Goal: Task Accomplishment & Management: Manage account settings

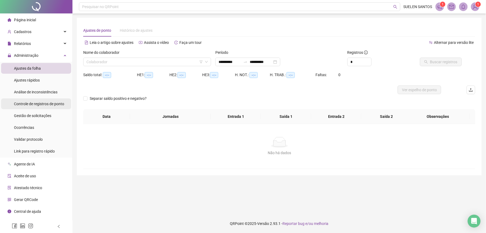
type input "**********"
click at [39, 116] on span "Gestão de solicitações" at bounding box center [32, 115] width 37 height 4
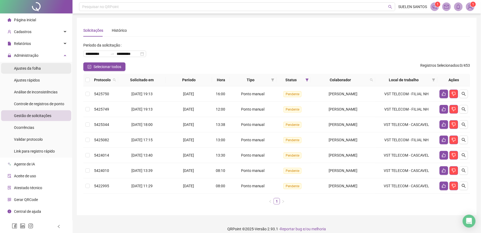
click at [28, 69] on span "Ajustes da folha" at bounding box center [27, 68] width 27 height 4
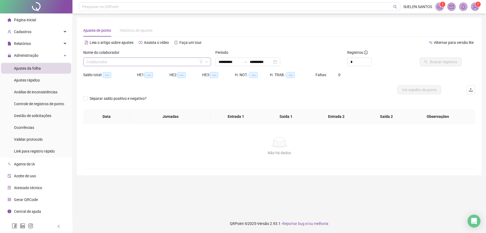
type input "**********"
click at [137, 62] on input "search" at bounding box center [145, 62] width 117 height 8
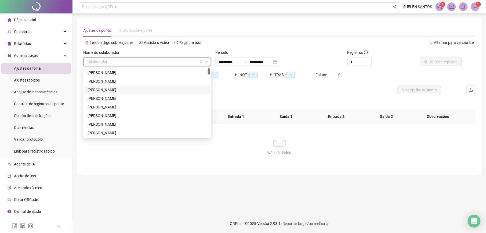
click at [137, 89] on div "[PERSON_NAME]" at bounding box center [147, 90] width 119 height 6
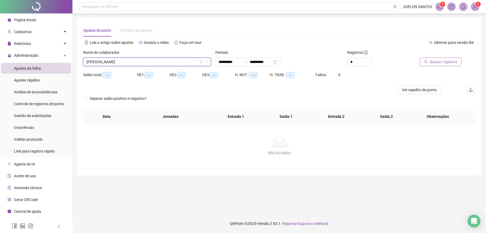
click at [432, 63] on span "Buscar registros" at bounding box center [443, 62] width 27 height 6
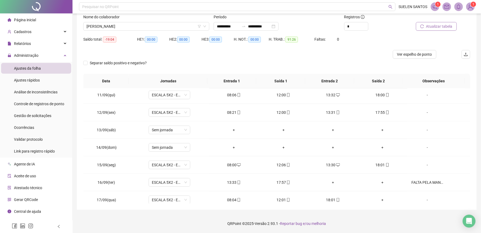
scroll to position [184, 0]
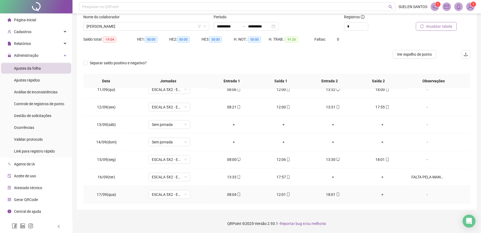
click at [380, 193] on div "+" at bounding box center [382, 194] width 41 height 6
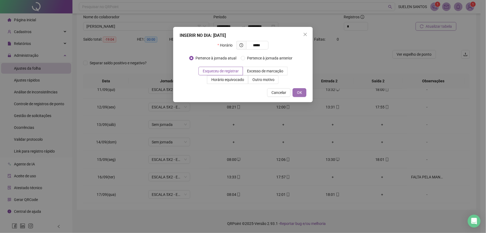
type input "*****"
click at [302, 92] on button "OK" at bounding box center [300, 92] width 14 height 9
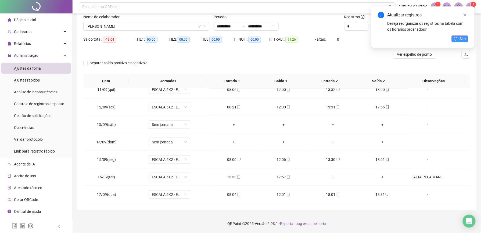
click at [460, 40] on span "Sim" at bounding box center [463, 39] width 6 height 6
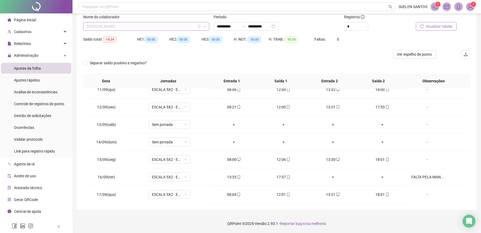
click at [154, 24] on span "[PERSON_NAME]" at bounding box center [147, 26] width 120 height 8
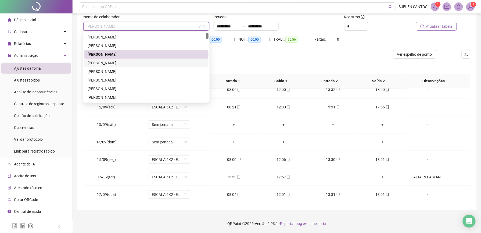
click at [130, 61] on div "[PERSON_NAME]" at bounding box center [147, 63] width 118 height 6
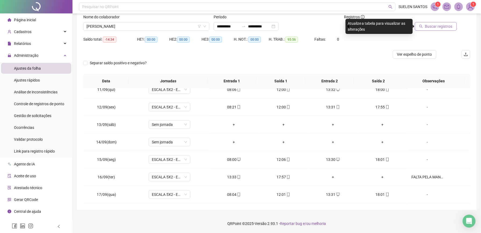
click at [446, 27] on span "Buscar registros" at bounding box center [438, 26] width 27 height 6
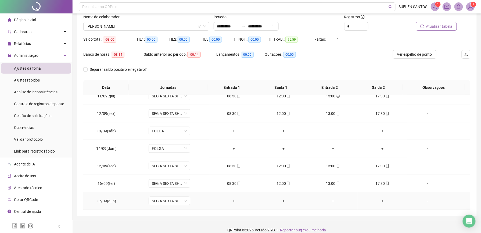
click at [423, 201] on div "-" at bounding box center [428, 201] width 32 height 6
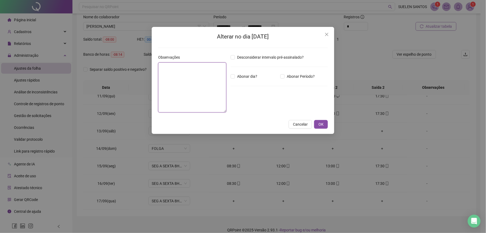
click at [182, 74] on textarea at bounding box center [192, 87] width 68 height 50
type textarea "**********"
click at [326, 125] on button "OK" at bounding box center [321, 124] width 14 height 9
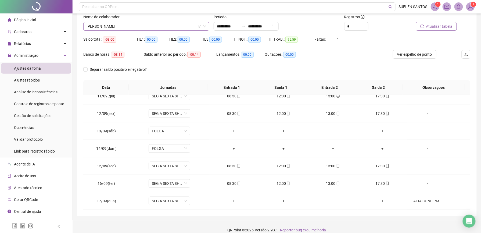
click at [146, 27] on span "[PERSON_NAME]" at bounding box center [147, 26] width 120 height 8
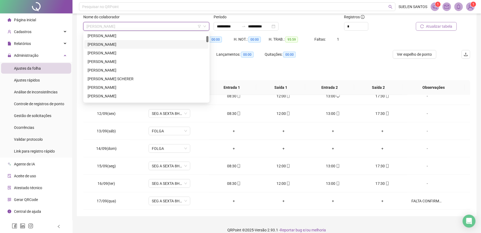
scroll to position [71, 0]
click at [114, 96] on div "[PERSON_NAME]" at bounding box center [147, 95] width 118 height 6
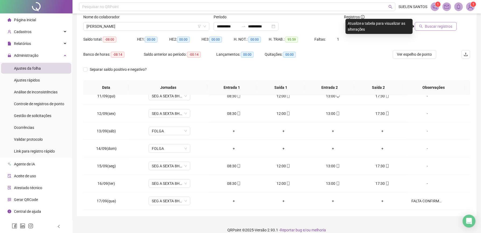
click at [432, 25] on span "Buscar registros" at bounding box center [438, 26] width 27 height 6
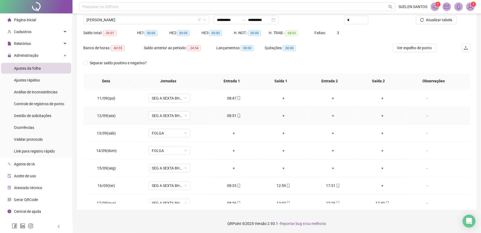
scroll to position [184, 0]
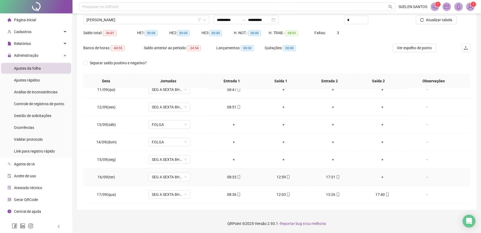
click at [378, 177] on div "+" at bounding box center [382, 177] width 41 height 6
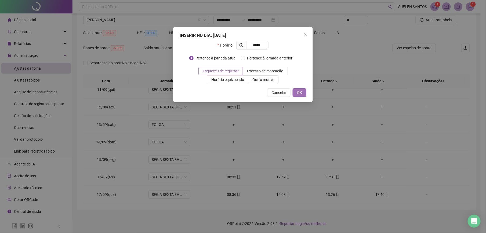
type input "*****"
click at [300, 95] on span "OK" at bounding box center [299, 92] width 5 height 6
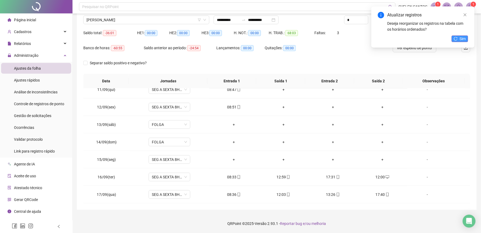
click at [457, 37] on icon "reload" at bounding box center [456, 39] width 4 height 4
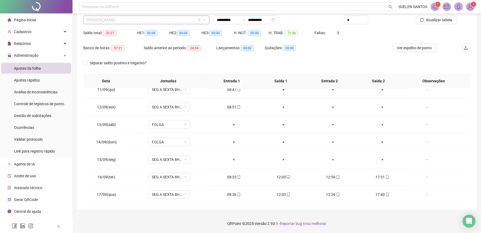
click at [134, 18] on span "[PERSON_NAME]" at bounding box center [147, 20] width 120 height 8
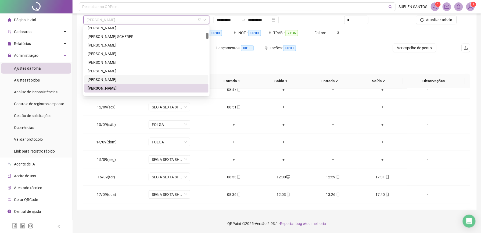
scroll to position [107, 0]
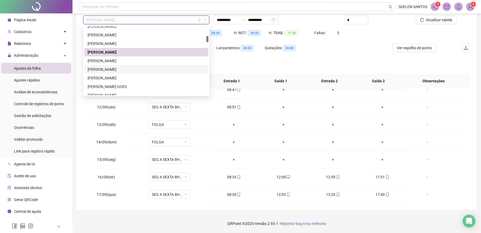
click at [122, 71] on div "[PERSON_NAME]" at bounding box center [147, 69] width 118 height 6
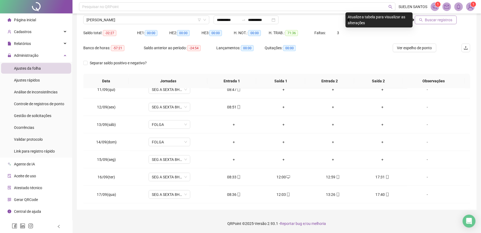
click at [433, 20] on span "Buscar registros" at bounding box center [438, 20] width 27 height 6
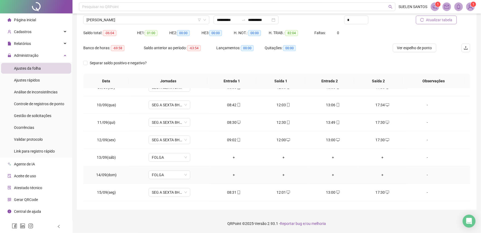
scroll to position [184, 0]
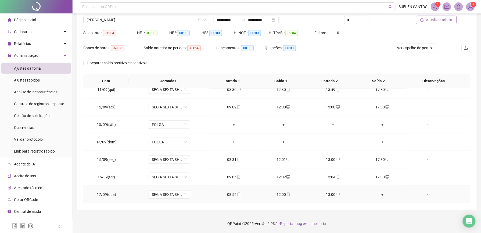
click at [377, 194] on div "+" at bounding box center [382, 194] width 41 height 6
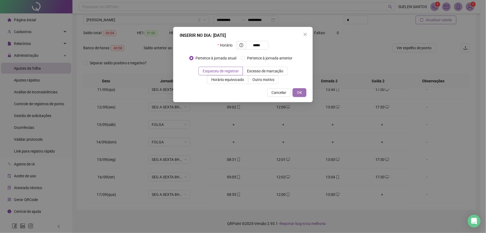
type input "*****"
click at [299, 92] on span "OK" at bounding box center [299, 92] width 5 height 6
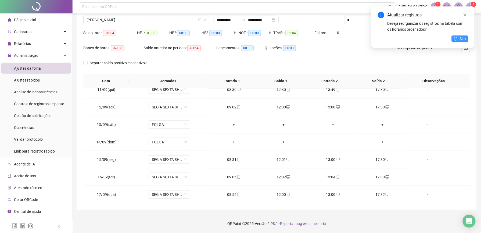
click at [459, 38] on button "Sim" at bounding box center [460, 38] width 16 height 6
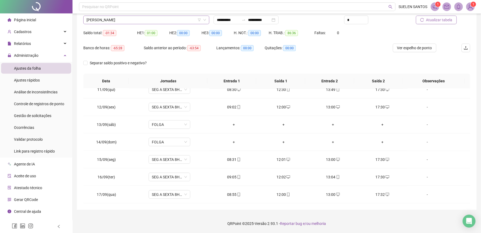
click at [136, 19] on span "[PERSON_NAME]" at bounding box center [147, 20] width 120 height 8
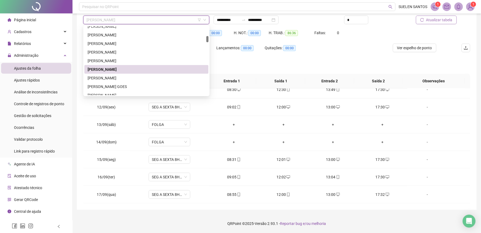
scroll to position [143, 0]
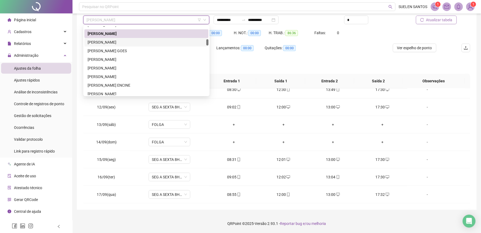
click at [124, 44] on div "[PERSON_NAME]" at bounding box center [147, 42] width 118 height 6
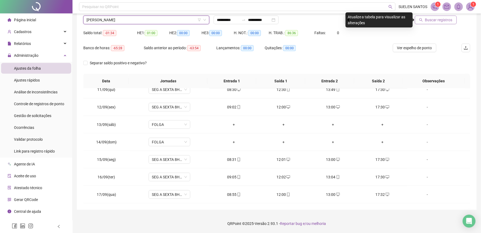
click at [441, 19] on span "Buscar registros" at bounding box center [438, 20] width 27 height 6
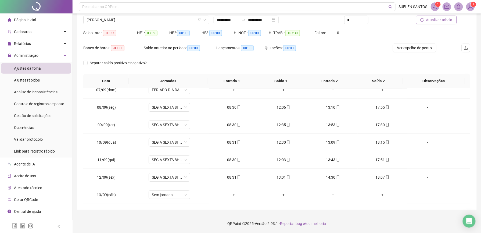
scroll to position [184, 0]
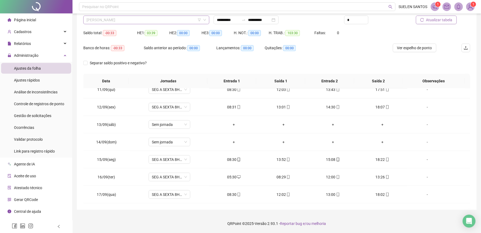
click at [143, 20] on span "[PERSON_NAME]" at bounding box center [147, 20] width 120 height 8
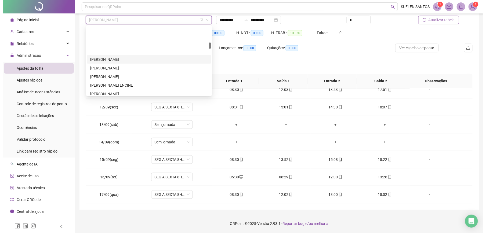
scroll to position [179, 0]
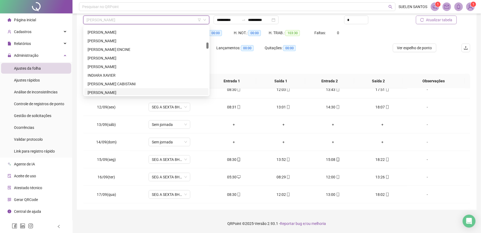
click at [110, 92] on div "[PERSON_NAME]" at bounding box center [147, 92] width 118 height 6
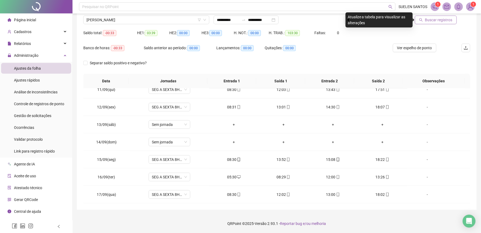
click at [442, 22] on span "Buscar registros" at bounding box center [438, 20] width 27 height 6
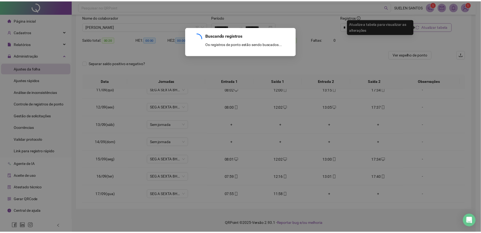
scroll to position [35, 0]
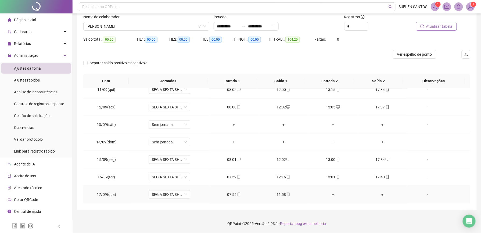
click at [329, 195] on div "+" at bounding box center [332, 194] width 41 height 6
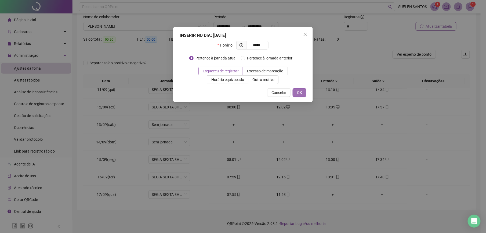
type input "*****"
click at [304, 92] on button "OK" at bounding box center [300, 92] width 14 height 9
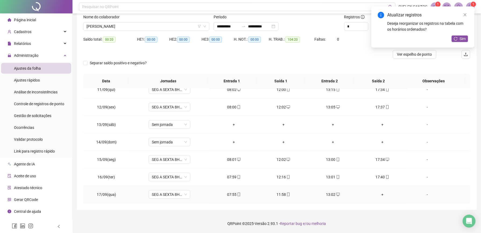
click at [377, 193] on div "+" at bounding box center [382, 194] width 41 height 6
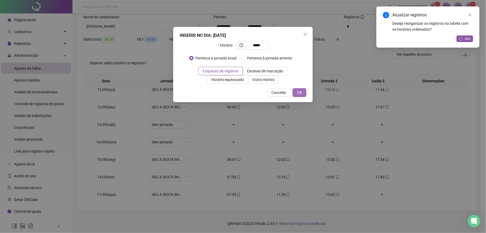
type input "*****"
click at [302, 93] on button "OK" at bounding box center [300, 92] width 14 height 9
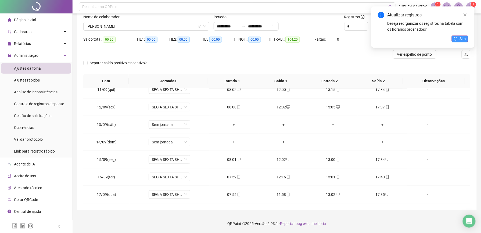
click at [455, 36] on button "Sim" at bounding box center [460, 38] width 16 height 6
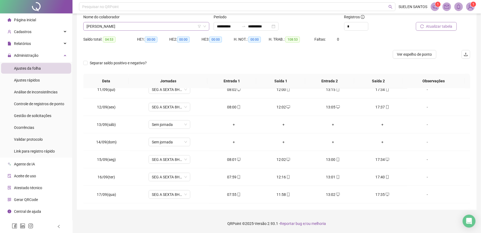
scroll to position [181, 0]
click at [131, 24] on span "[PERSON_NAME]" at bounding box center [147, 26] width 120 height 8
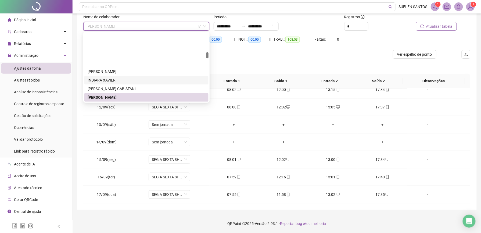
scroll to position [216, 0]
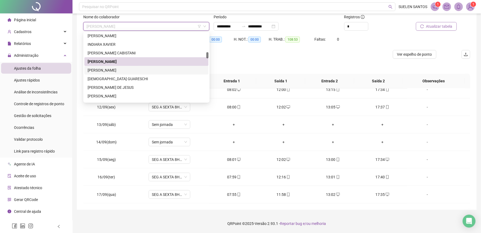
click at [112, 72] on div "[PERSON_NAME]" at bounding box center [147, 70] width 118 height 6
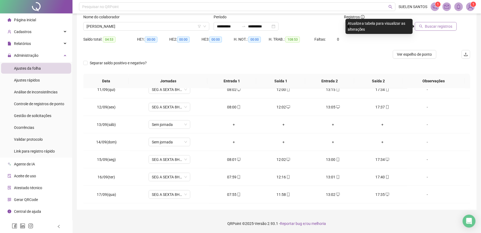
click at [443, 25] on span "Buscar registros" at bounding box center [438, 26] width 27 height 6
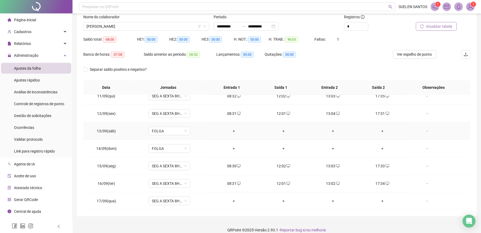
scroll to position [42, 0]
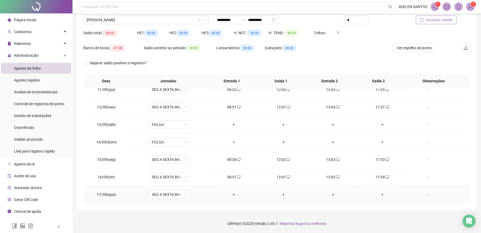
click at [232, 194] on div "+" at bounding box center [234, 194] width 41 height 6
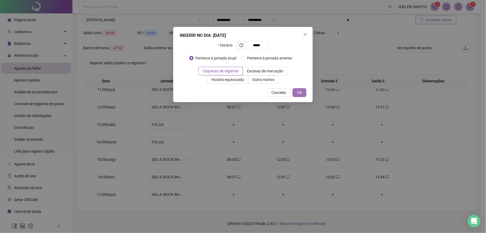
type input "*****"
click at [304, 92] on button "OK" at bounding box center [300, 92] width 14 height 9
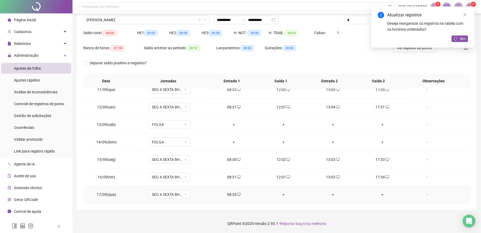
click at [281, 194] on div "+" at bounding box center [283, 194] width 41 height 6
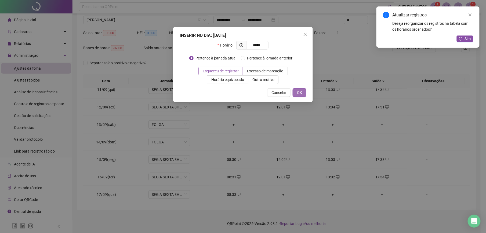
type input "*****"
click at [295, 91] on button "OK" at bounding box center [300, 92] width 14 height 9
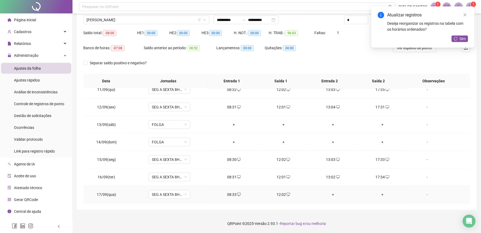
click at [330, 195] on div "+" at bounding box center [332, 194] width 41 height 6
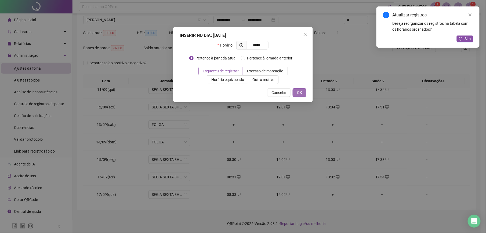
type input "*****"
click at [300, 90] on span "OK" at bounding box center [299, 92] width 5 height 6
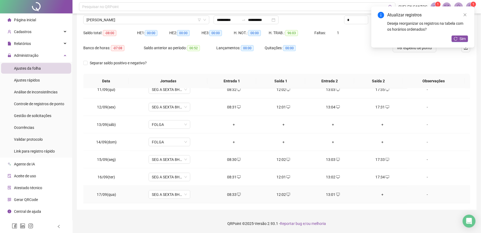
click at [377, 194] on div "+" at bounding box center [382, 194] width 41 height 6
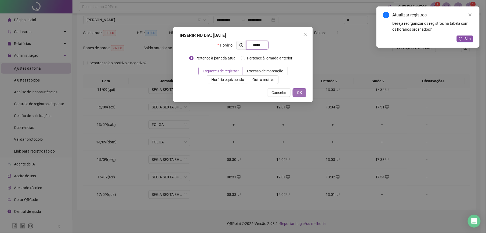
type input "*****"
click at [301, 94] on span "OK" at bounding box center [299, 92] width 5 height 6
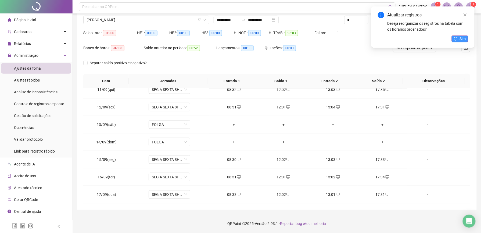
click at [463, 38] on span "Sim" at bounding box center [463, 39] width 6 height 6
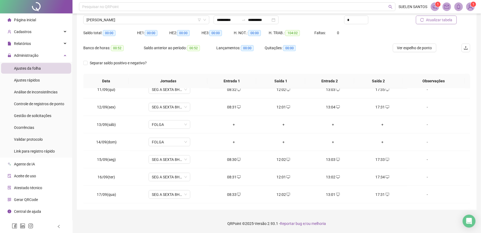
click at [122, 19] on span "[PERSON_NAME]" at bounding box center [147, 20] width 120 height 8
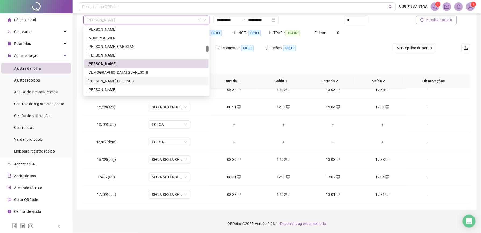
click at [106, 82] on div "[PERSON_NAME] DE JESUS" at bounding box center [147, 81] width 118 height 6
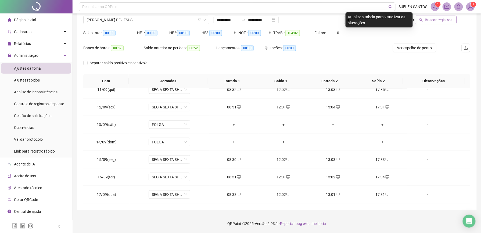
click at [442, 18] on span "Buscar registros" at bounding box center [438, 20] width 27 height 6
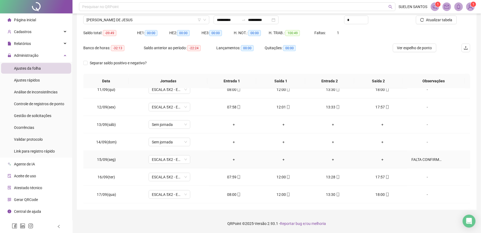
scroll to position [148, 0]
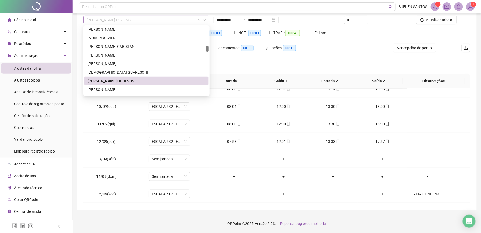
click at [145, 21] on span "[PERSON_NAME] DE JESUS" at bounding box center [147, 20] width 120 height 8
click at [115, 90] on div "[PERSON_NAME]" at bounding box center [147, 90] width 118 height 6
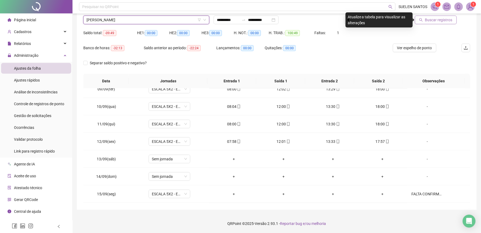
click at [445, 21] on span "Buscar registros" at bounding box center [438, 20] width 27 height 6
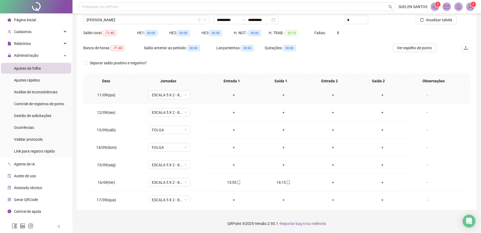
scroll to position [184, 0]
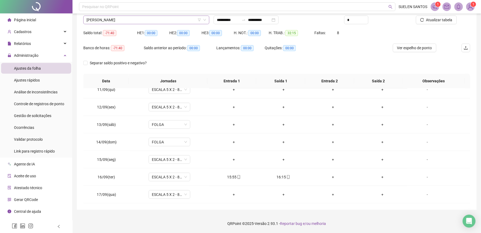
click at [140, 19] on span "[PERSON_NAME]" at bounding box center [147, 20] width 120 height 8
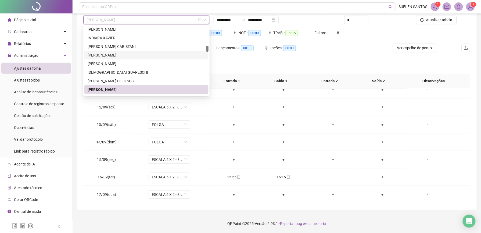
scroll to position [252, 0]
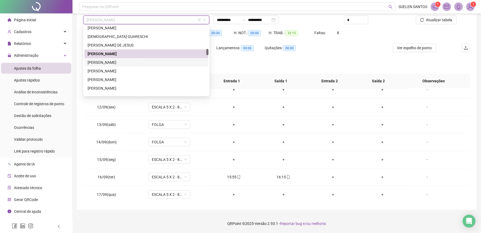
click at [130, 61] on div "[PERSON_NAME]" at bounding box center [147, 62] width 118 height 6
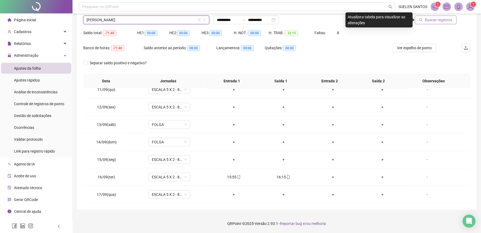
click at [440, 18] on span "Buscar registros" at bounding box center [438, 20] width 27 height 6
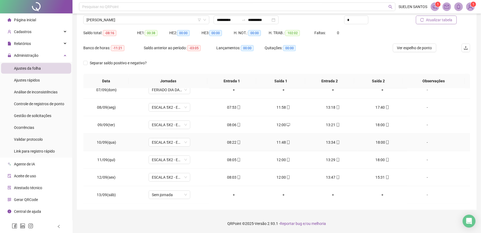
scroll to position [184, 0]
click at [141, 23] on span "[PERSON_NAME]" at bounding box center [147, 20] width 120 height 8
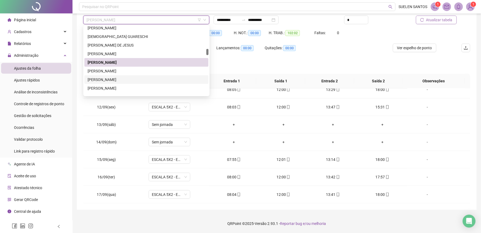
click at [125, 77] on div "[PERSON_NAME]" at bounding box center [147, 80] width 118 height 6
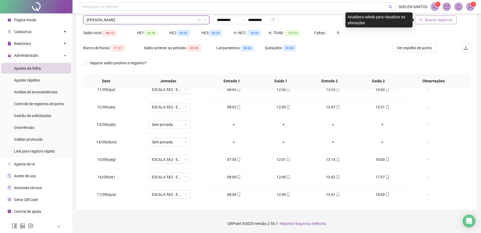
click at [443, 21] on span "Buscar registros" at bounding box center [438, 20] width 27 height 6
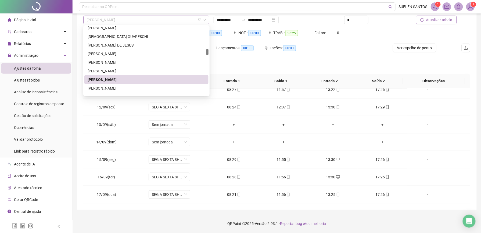
click at [135, 20] on span "[PERSON_NAME]" at bounding box center [147, 20] width 120 height 8
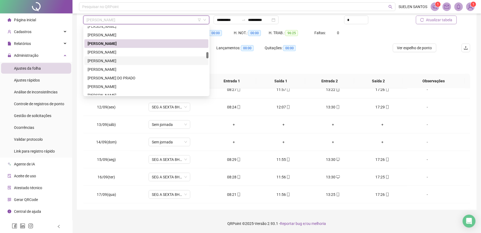
click at [125, 63] on div "[PERSON_NAME]" at bounding box center [147, 61] width 118 height 6
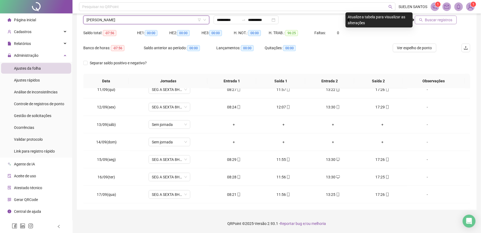
click at [431, 22] on span "Buscar registros" at bounding box center [438, 20] width 27 height 6
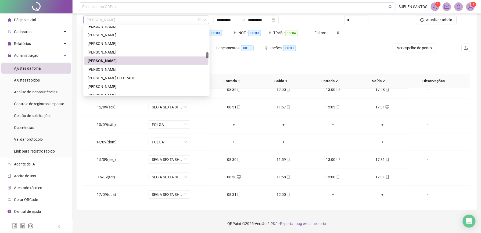
click at [160, 20] on span "[PERSON_NAME]" at bounding box center [147, 20] width 120 height 8
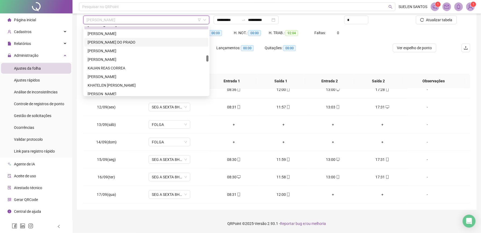
scroll to position [359, 0]
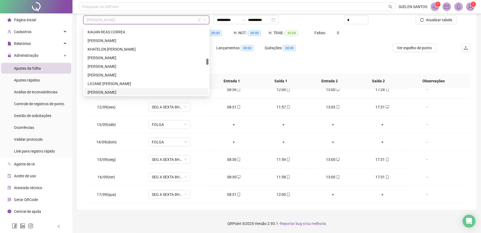
click at [116, 91] on div "[PERSON_NAME]" at bounding box center [147, 92] width 118 height 6
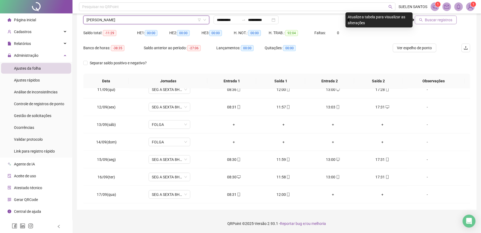
click at [430, 18] on span "Buscar registros" at bounding box center [438, 20] width 27 height 6
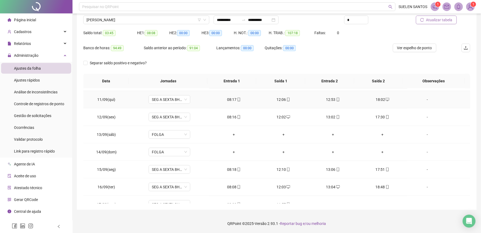
scroll to position [184, 0]
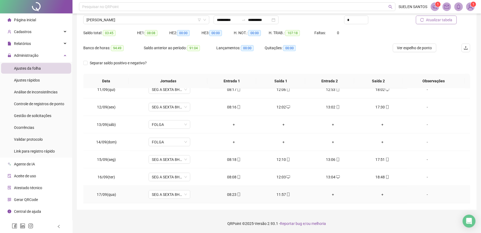
click at [329, 193] on div "+" at bounding box center [332, 194] width 41 height 6
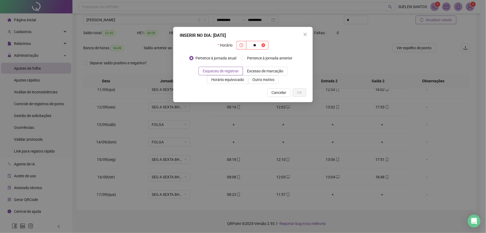
type input "*"
type input "*****"
click at [298, 91] on span "OK" at bounding box center [299, 92] width 5 height 6
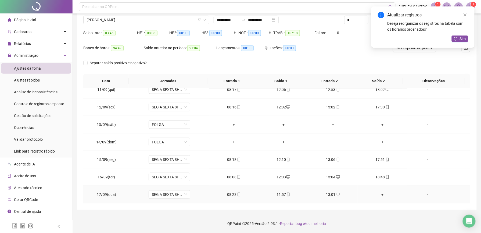
click at [379, 195] on div "+" at bounding box center [382, 194] width 41 height 6
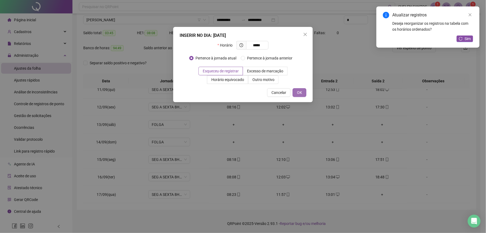
type input "*****"
click at [297, 90] on button "OK" at bounding box center [300, 92] width 14 height 9
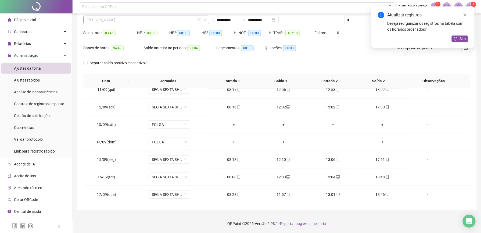
click at [134, 20] on span "[PERSON_NAME]" at bounding box center [147, 20] width 120 height 8
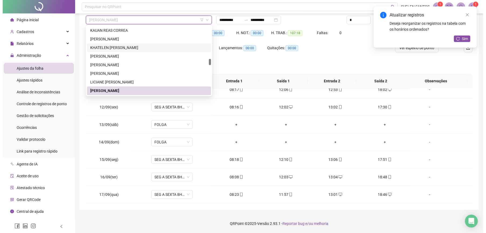
scroll to position [397, 0]
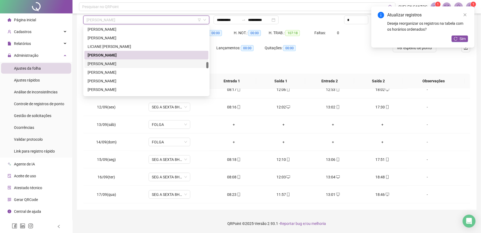
click at [119, 64] on div "[PERSON_NAME]" at bounding box center [147, 64] width 118 height 6
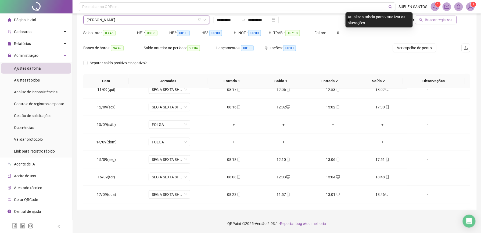
click at [430, 20] on span "Buscar registros" at bounding box center [438, 20] width 27 height 6
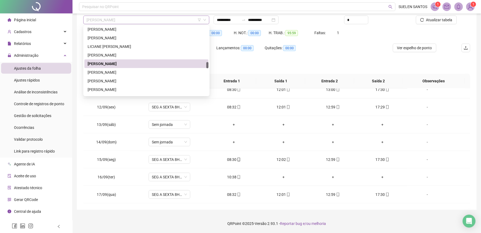
click at [145, 19] on span "[PERSON_NAME]" at bounding box center [147, 20] width 120 height 8
click at [131, 70] on div "[PERSON_NAME]" at bounding box center [147, 72] width 118 height 6
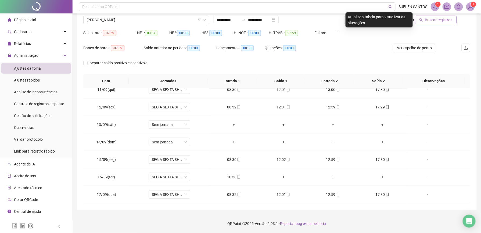
click at [438, 22] on span "Buscar registros" at bounding box center [438, 20] width 27 height 6
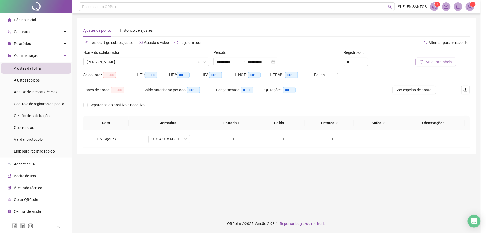
scroll to position [0, 0]
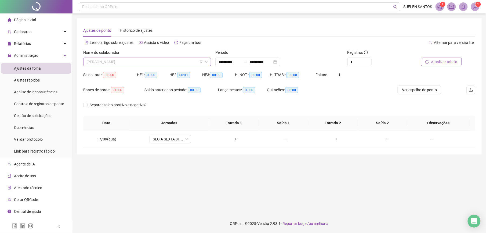
click at [149, 60] on span "[PERSON_NAME]" at bounding box center [147, 62] width 121 height 8
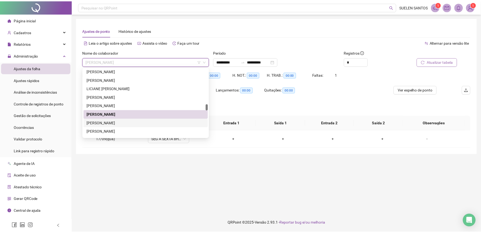
scroll to position [433, 0]
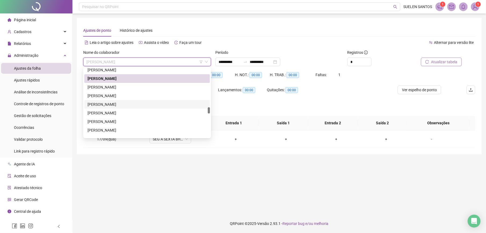
click at [131, 103] on div "[PERSON_NAME]" at bounding box center [147, 104] width 119 height 6
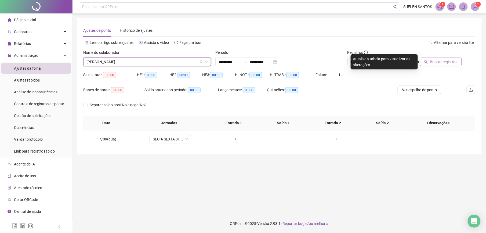
click at [441, 60] on span "Buscar registros" at bounding box center [443, 62] width 27 height 6
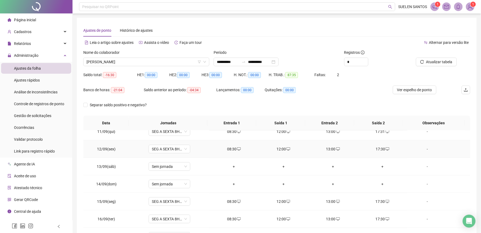
scroll to position [184, 0]
click at [156, 60] on span "[PERSON_NAME]" at bounding box center [147, 62] width 120 height 8
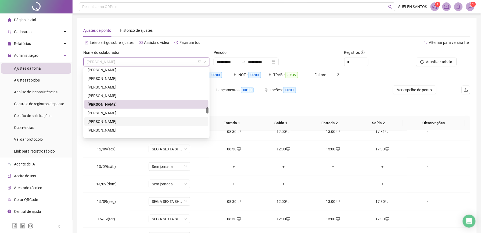
click at [123, 121] on div "[PERSON_NAME]" at bounding box center [147, 121] width 118 height 6
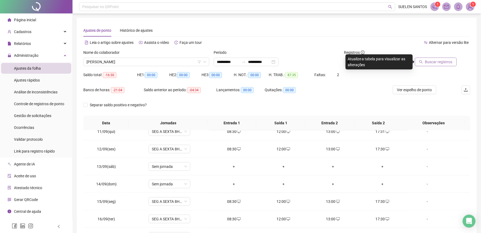
click at [438, 60] on span "Buscar registros" at bounding box center [438, 62] width 27 height 6
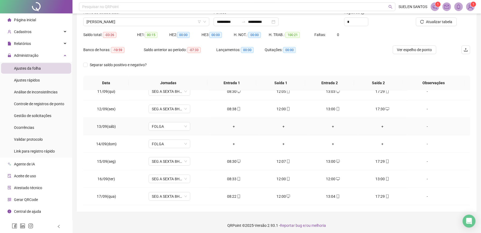
scroll to position [42, 0]
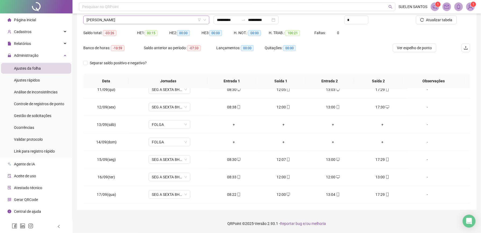
click at [146, 20] on span "[PERSON_NAME]" at bounding box center [147, 20] width 120 height 8
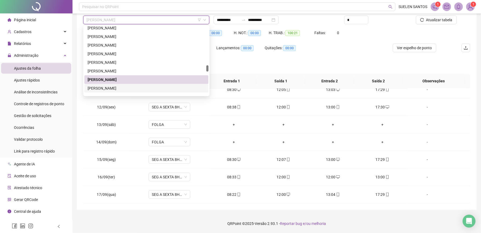
click at [103, 88] on div "[PERSON_NAME]" at bounding box center [147, 88] width 118 height 6
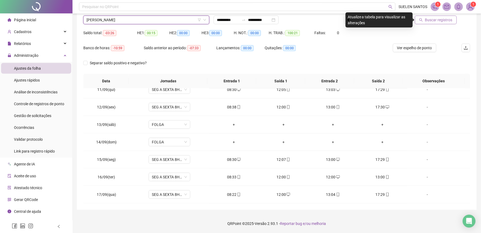
click at [430, 20] on span "Buscar registros" at bounding box center [438, 20] width 27 height 6
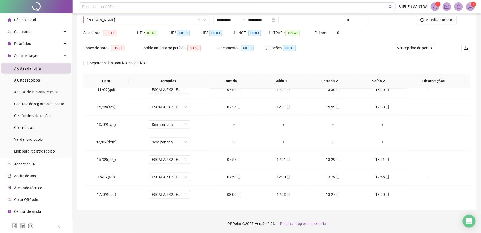
click at [144, 19] on span "[PERSON_NAME]" at bounding box center [147, 20] width 120 height 8
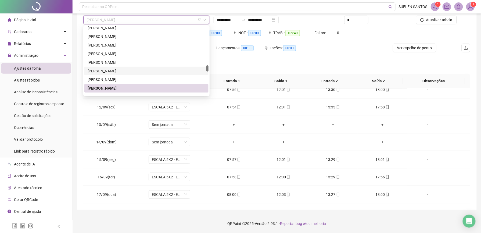
scroll to position [469, 0]
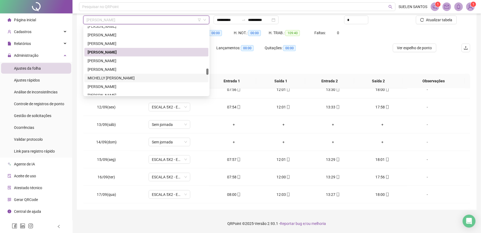
click at [142, 74] on div "MICHELLY [PERSON_NAME]" at bounding box center [146, 78] width 124 height 9
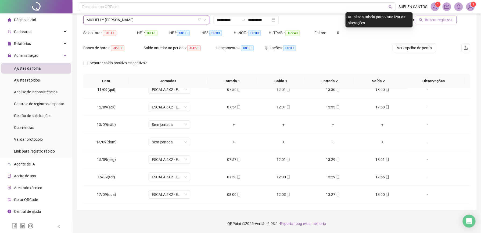
click at [443, 17] on span "Buscar registros" at bounding box center [438, 20] width 27 height 6
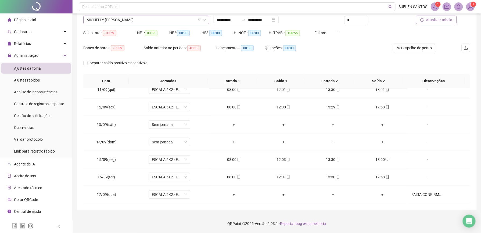
click at [173, 21] on span "MICHELLY [PERSON_NAME]" at bounding box center [147, 20] width 120 height 8
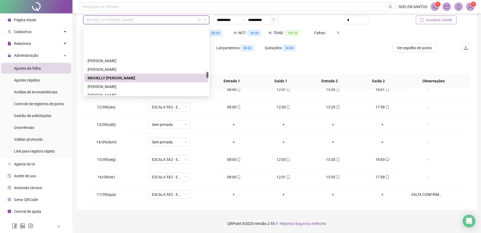
scroll to position [504, 0]
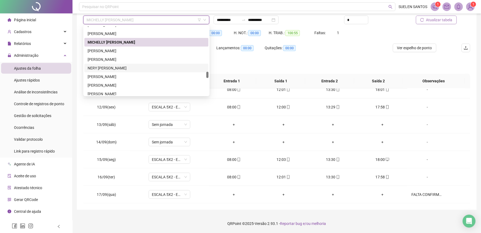
click at [119, 68] on div "NERY [PERSON_NAME]" at bounding box center [147, 68] width 118 height 6
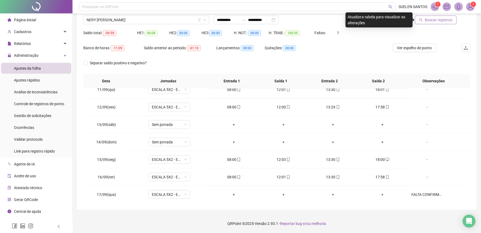
click at [440, 17] on span "Buscar registros" at bounding box center [438, 20] width 27 height 6
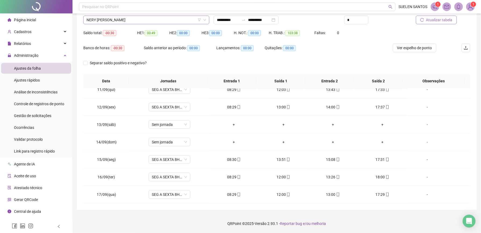
click at [134, 19] on span "NERY [PERSON_NAME]" at bounding box center [147, 20] width 120 height 8
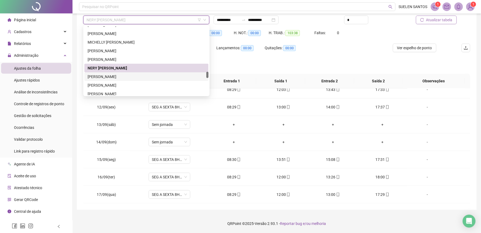
scroll to position [540, 0]
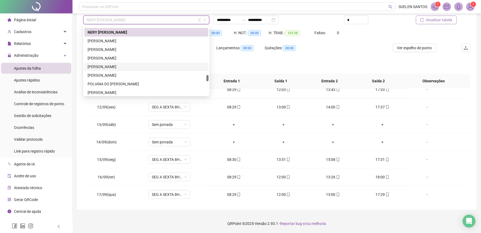
click at [115, 67] on div "[PERSON_NAME]" at bounding box center [147, 67] width 118 height 6
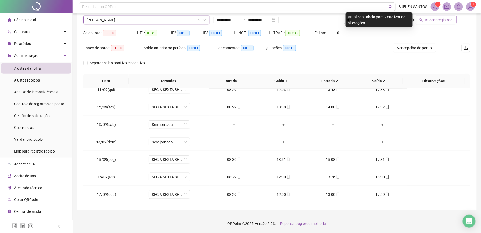
click at [430, 22] on span "Buscar registros" at bounding box center [438, 20] width 27 height 6
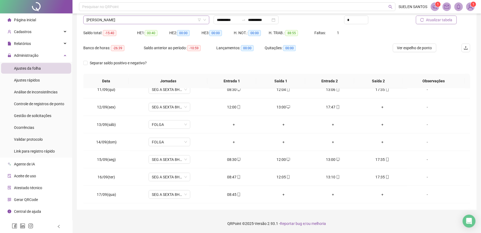
click at [140, 22] on span "[PERSON_NAME]" at bounding box center [147, 20] width 120 height 8
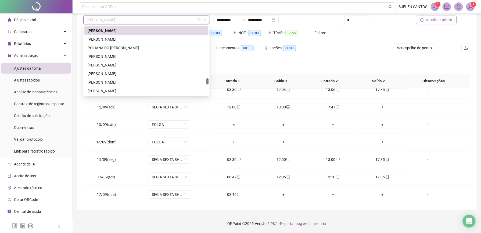
scroll to position [612, 0]
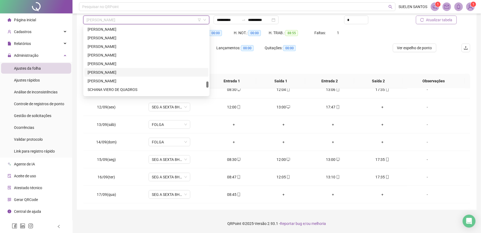
click at [128, 72] on div "[PERSON_NAME]" at bounding box center [147, 72] width 118 height 6
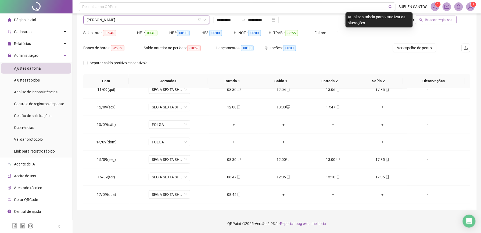
click at [435, 18] on span "Buscar registros" at bounding box center [438, 20] width 27 height 6
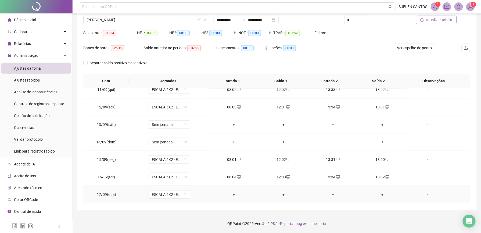
click at [231, 195] on div "+" at bounding box center [234, 194] width 41 height 6
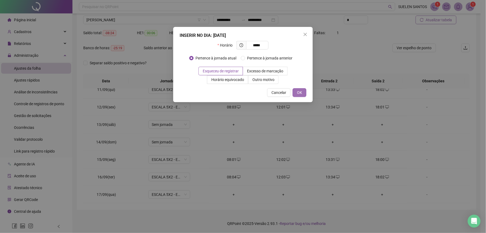
type input "*****"
click at [302, 91] on button "OK" at bounding box center [300, 92] width 14 height 9
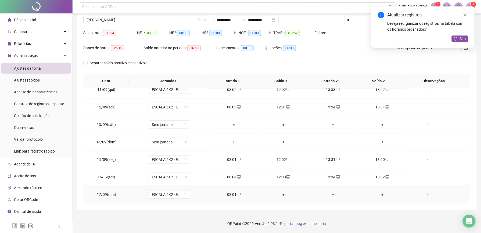
click at [280, 194] on div "+" at bounding box center [283, 194] width 41 height 6
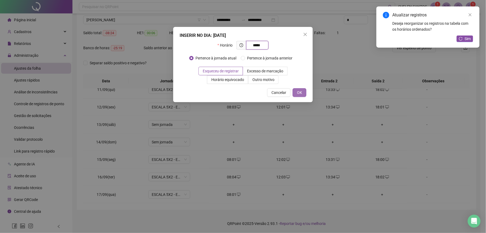
type input "*****"
click at [302, 95] on button "OK" at bounding box center [300, 92] width 14 height 9
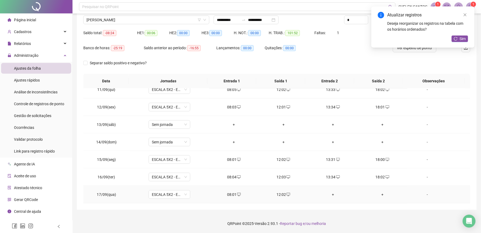
click at [330, 191] on div "+" at bounding box center [332, 194] width 41 height 6
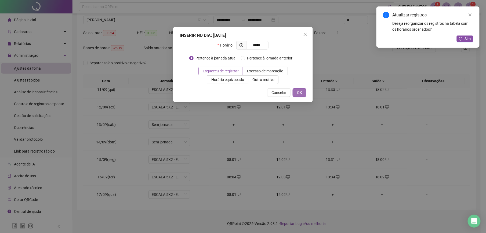
type input "*****"
click at [306, 88] on button "OK" at bounding box center [300, 92] width 14 height 9
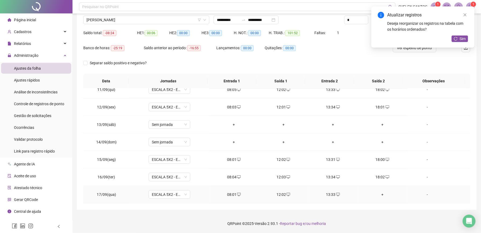
click at [377, 195] on div "+" at bounding box center [382, 194] width 41 height 6
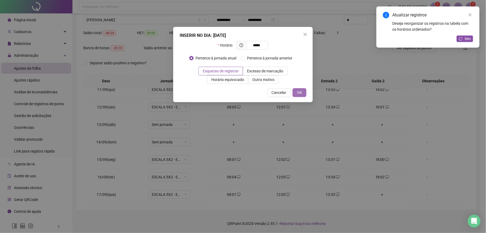
type input "*****"
click at [297, 94] on span "OK" at bounding box center [299, 92] width 5 height 6
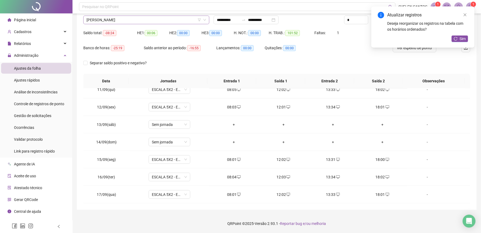
click at [157, 19] on span "[PERSON_NAME]" at bounding box center [147, 20] width 120 height 8
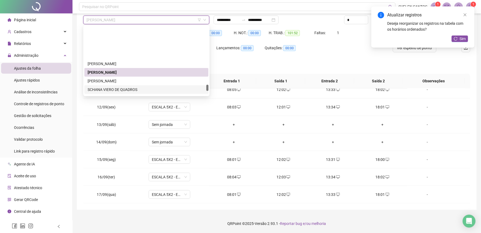
scroll to position [648, 0]
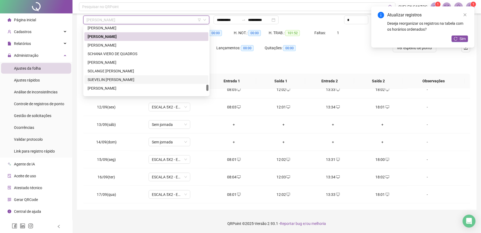
click at [126, 78] on div "SUEVELIN [PERSON_NAME]" at bounding box center [147, 80] width 118 height 6
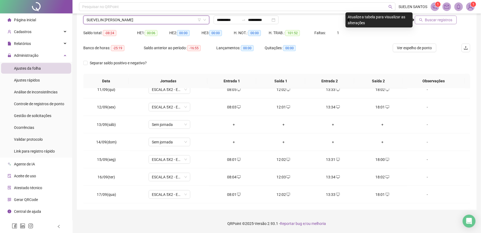
click at [434, 21] on span "Buscar registros" at bounding box center [438, 20] width 27 height 6
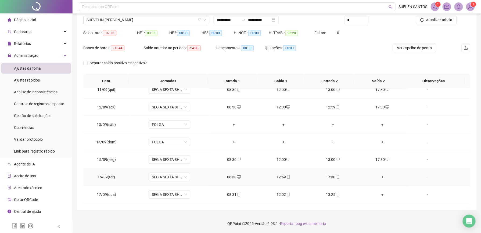
click at [379, 175] on div "+" at bounding box center [382, 177] width 41 height 6
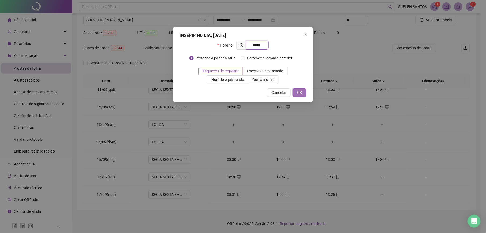
type input "*****"
click at [300, 93] on span "OK" at bounding box center [299, 92] width 5 height 6
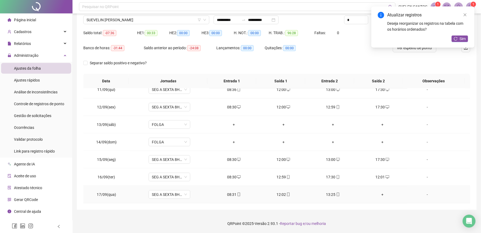
click at [379, 194] on div "+" at bounding box center [382, 194] width 41 height 6
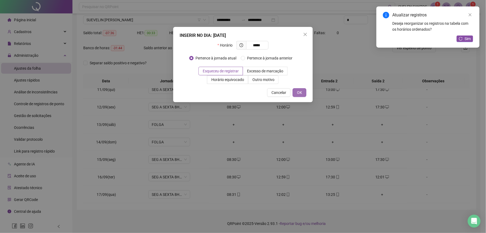
type input "*****"
click at [304, 93] on button "OK" at bounding box center [300, 92] width 14 height 9
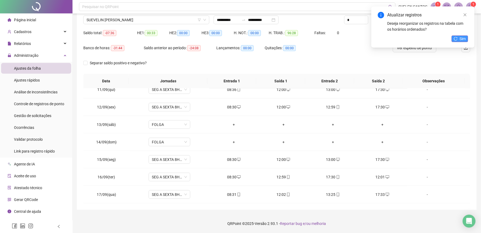
click at [463, 39] on span "Sim" at bounding box center [463, 39] width 6 height 6
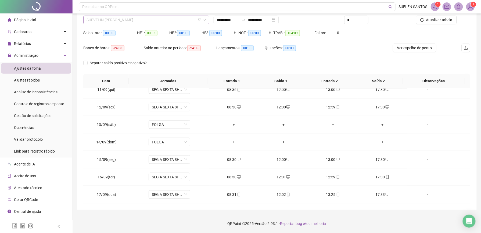
click at [131, 19] on span "SUEVELIN [PERSON_NAME]" at bounding box center [147, 20] width 120 height 8
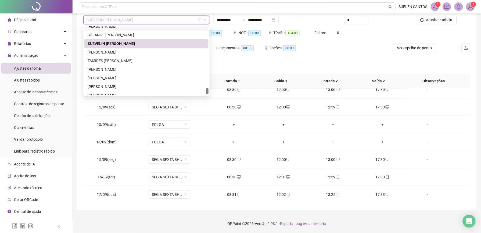
scroll to position [696, 0]
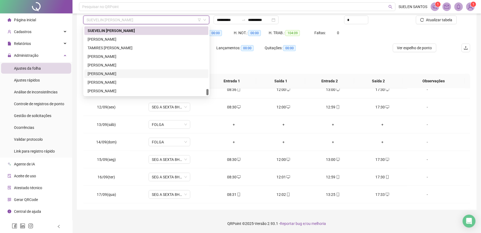
click at [117, 73] on div "[PERSON_NAME]" at bounding box center [147, 74] width 118 height 6
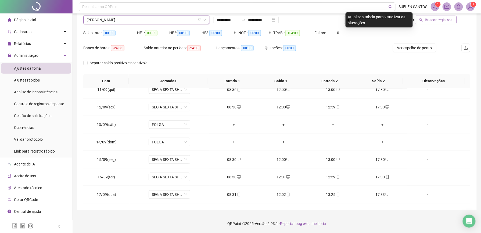
click at [444, 21] on span "Buscar registros" at bounding box center [438, 20] width 27 height 6
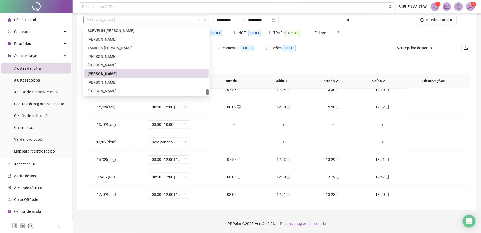
click at [149, 19] on span "[PERSON_NAME]" at bounding box center [147, 20] width 120 height 8
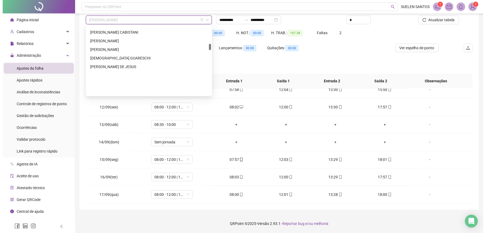
scroll to position [195, 0]
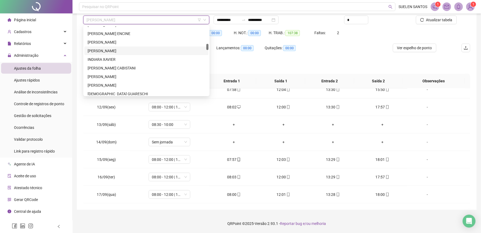
click at [128, 52] on div "[PERSON_NAME]" at bounding box center [147, 51] width 118 height 6
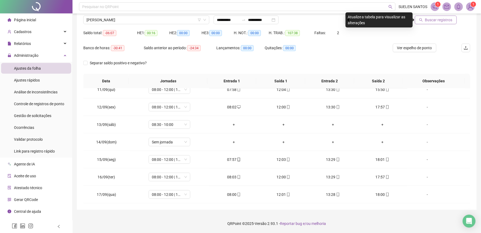
click at [428, 22] on span "Buscar registros" at bounding box center [438, 20] width 27 height 6
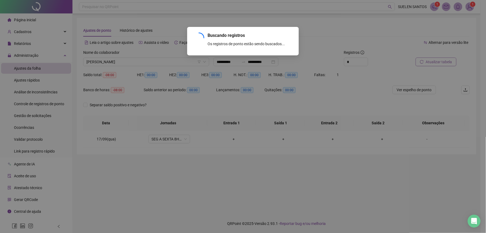
scroll to position [0, 0]
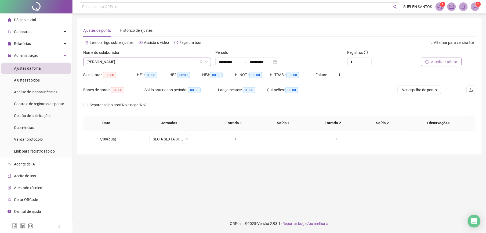
click at [161, 60] on span "[PERSON_NAME]" at bounding box center [147, 62] width 121 height 8
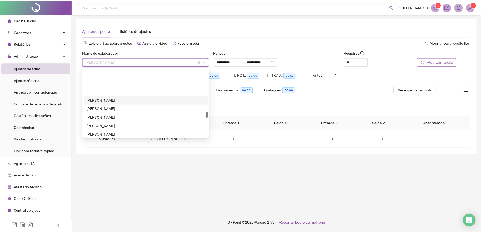
scroll to position [481, 0]
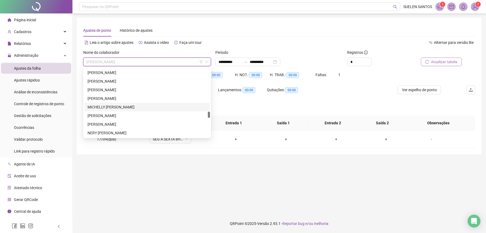
click at [117, 108] on div "MICHELLY [PERSON_NAME]" at bounding box center [147, 107] width 119 height 6
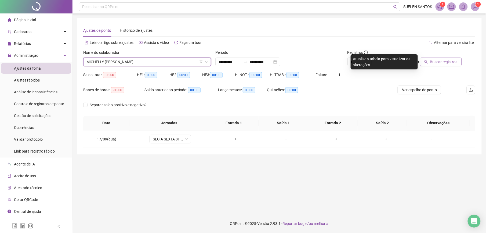
click at [437, 63] on span "Buscar registros" at bounding box center [443, 62] width 27 height 6
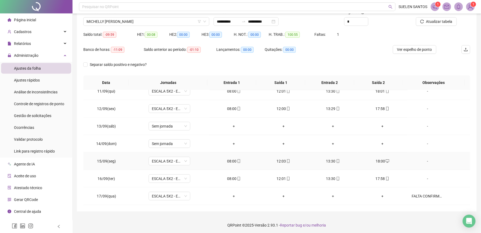
scroll to position [42, 0]
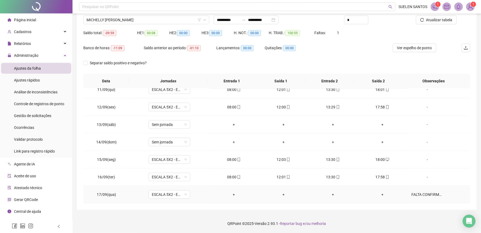
click at [414, 194] on div "FALTA CONFIRMADA, ATESTADO?" at bounding box center [428, 194] width 32 height 6
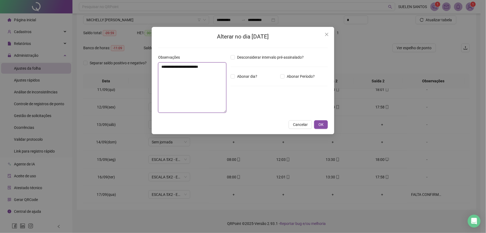
click at [222, 66] on textarea "**********" at bounding box center [192, 87] width 68 height 50
type textarea "**********"
click at [320, 125] on span "OK" at bounding box center [321, 124] width 5 height 6
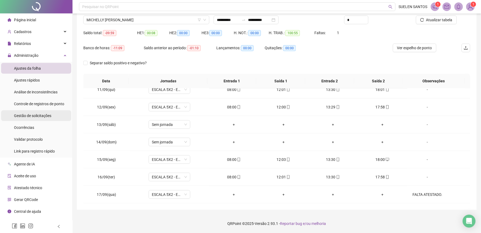
click at [42, 116] on span "Gestão de solicitações" at bounding box center [32, 115] width 37 height 4
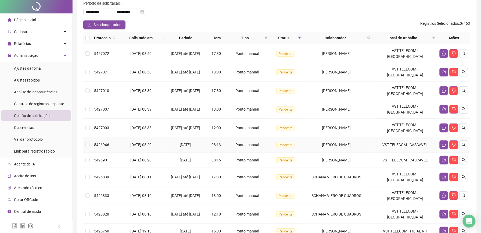
scroll to position [109, 0]
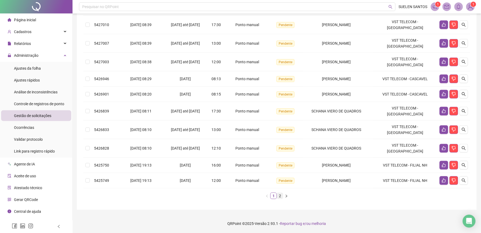
click at [283, 193] on link "2" at bounding box center [280, 196] width 6 height 6
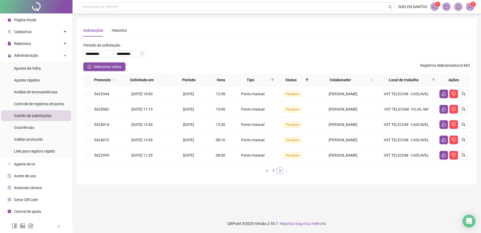
scroll to position [0, 0]
click at [275, 171] on link "1" at bounding box center [276, 170] width 6 height 6
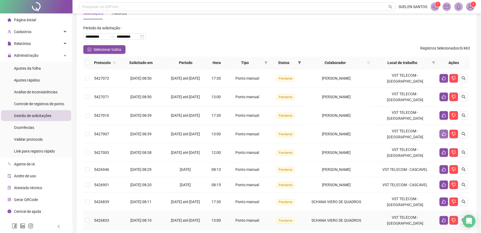
scroll to position [1, 0]
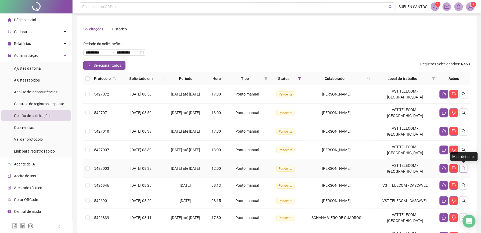
click at [465, 169] on icon "search" at bounding box center [464, 168] width 4 height 4
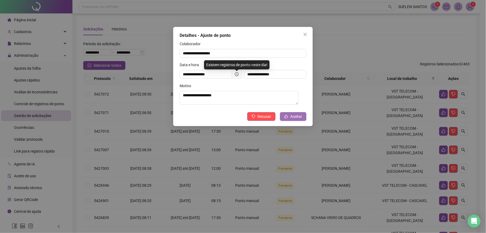
click at [293, 115] on span "Aceitar" at bounding box center [296, 116] width 12 height 6
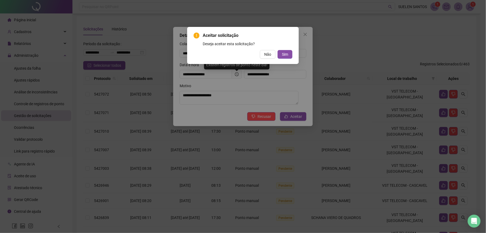
click at [290, 49] on div "Aceitar solicitação Deseja aceitar esta solicitação? Não Sim" at bounding box center [243, 45] width 99 height 26
click at [286, 56] on span "Sim" at bounding box center [285, 54] width 6 height 6
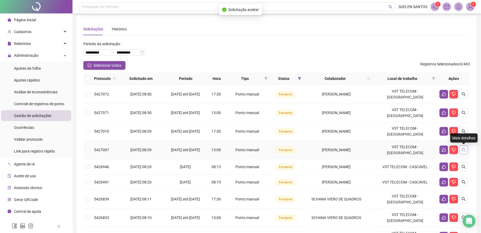
click at [464, 149] on icon "search" at bounding box center [464, 150] width 4 height 4
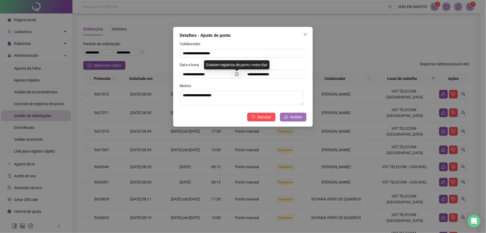
click at [289, 117] on button "Aceitar" at bounding box center [293, 117] width 26 height 9
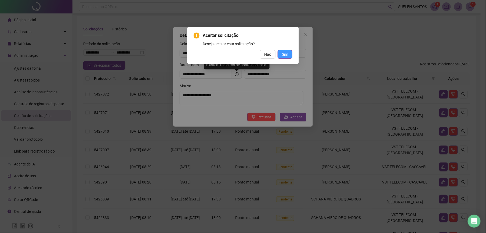
click at [288, 55] on span "Sim" at bounding box center [285, 54] width 6 height 6
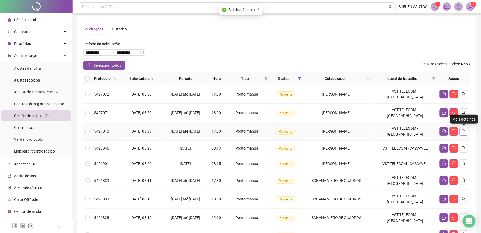
click at [465, 132] on icon "search" at bounding box center [464, 131] width 4 height 4
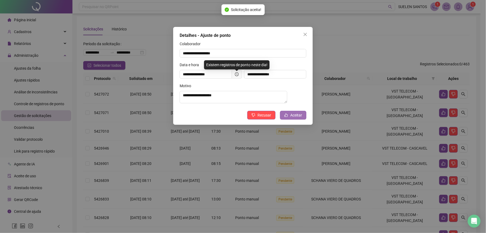
click at [299, 118] on span "Aceitar" at bounding box center [296, 115] width 12 height 6
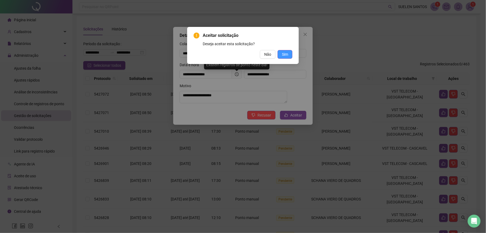
click at [286, 55] on span "Sim" at bounding box center [285, 54] width 6 height 6
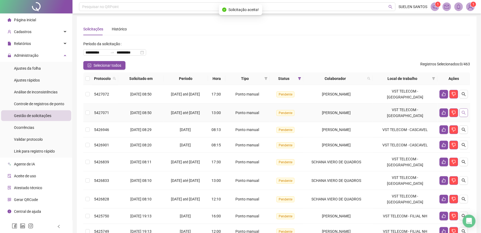
click at [464, 115] on button "button" at bounding box center [463, 112] width 9 height 9
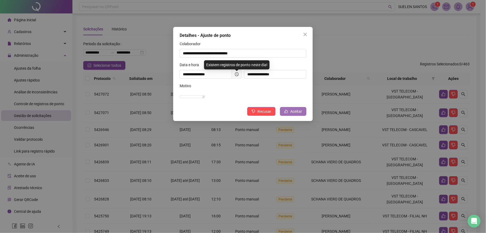
click at [302, 116] on button "Aceitar" at bounding box center [293, 111] width 26 height 9
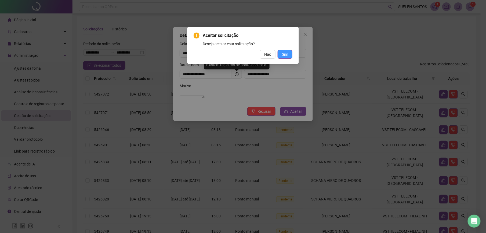
click at [287, 51] on button "Sim" at bounding box center [285, 54] width 15 height 9
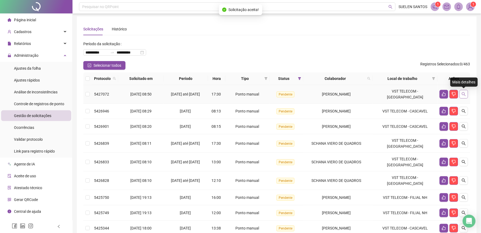
click at [464, 95] on icon "search" at bounding box center [464, 94] width 4 height 4
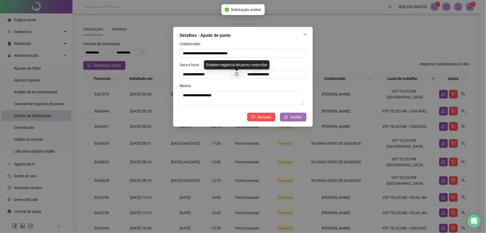
click at [301, 117] on span "Aceitar" at bounding box center [296, 117] width 12 height 6
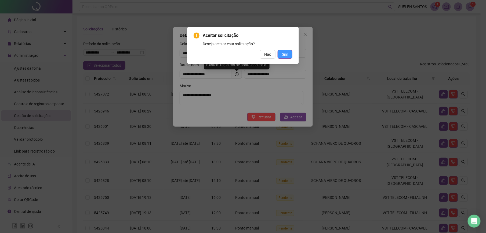
click at [288, 56] on button "Sim" at bounding box center [285, 54] width 15 height 9
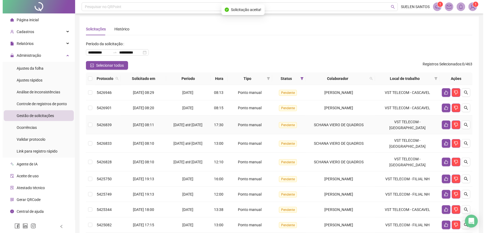
scroll to position [0, 0]
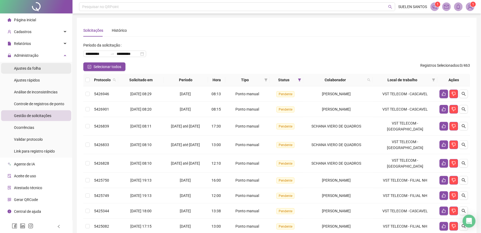
click at [20, 70] on span "Ajustes da folha" at bounding box center [27, 68] width 27 height 4
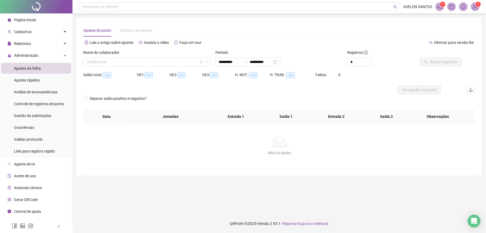
type input "**********"
